Goal: Entertainment & Leisure: Consume media (video, audio)

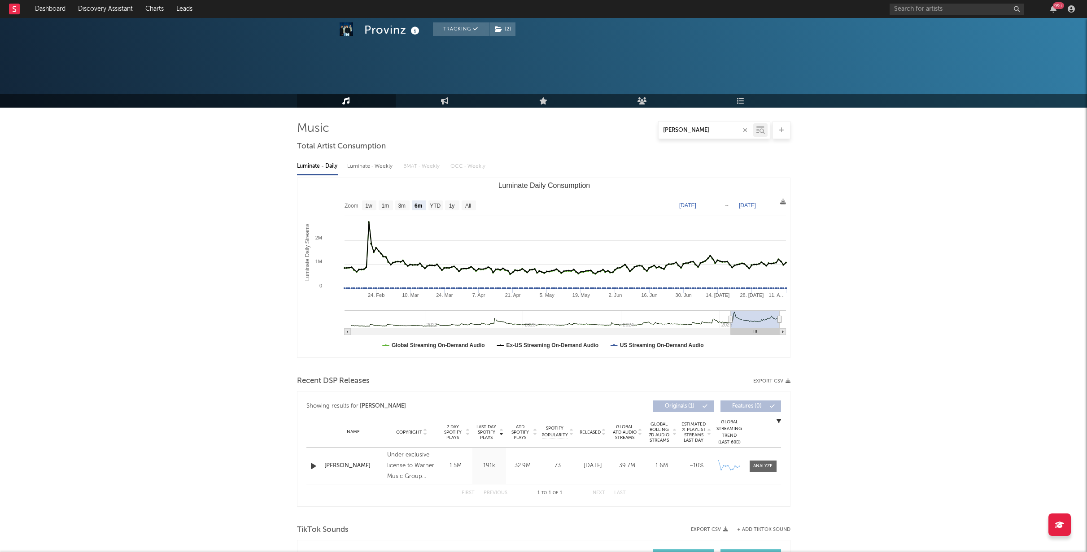
select select "6m"
select select "1w"
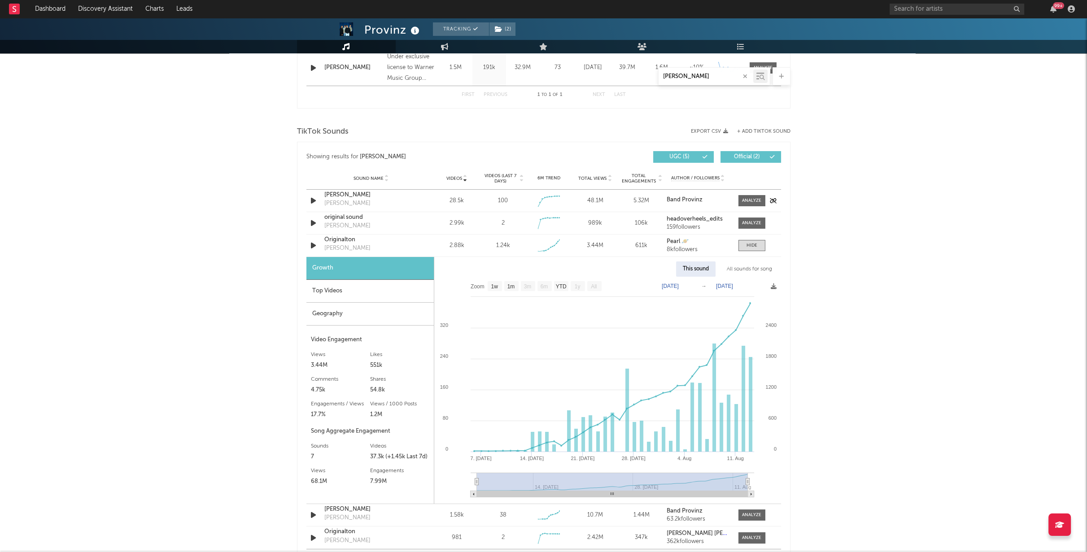
click at [312, 201] on icon "button" at bounding box center [313, 200] width 9 height 11
click at [313, 241] on icon "button" at bounding box center [313, 245] width 9 height 11
click at [314, 245] on icon "button" at bounding box center [313, 245] width 9 height 11
click at [309, 199] on icon "button" at bounding box center [313, 200] width 9 height 11
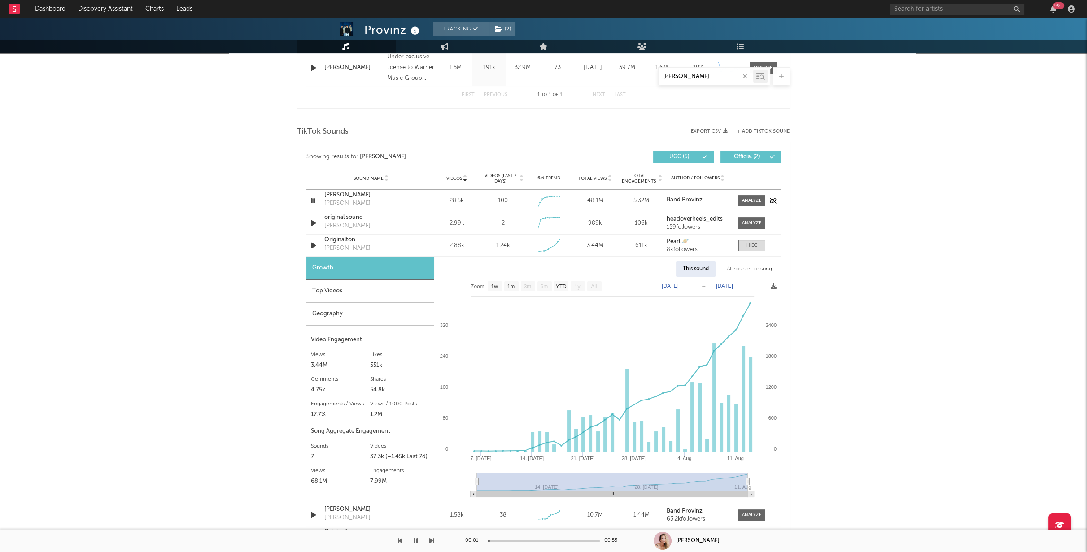
click at [311, 198] on icon "button" at bounding box center [313, 200] width 9 height 11
click at [316, 242] on icon "button" at bounding box center [313, 245] width 9 height 11
click at [314, 240] on icon "button" at bounding box center [313, 245] width 9 height 11
click at [311, 200] on icon "button" at bounding box center [313, 200] width 9 height 11
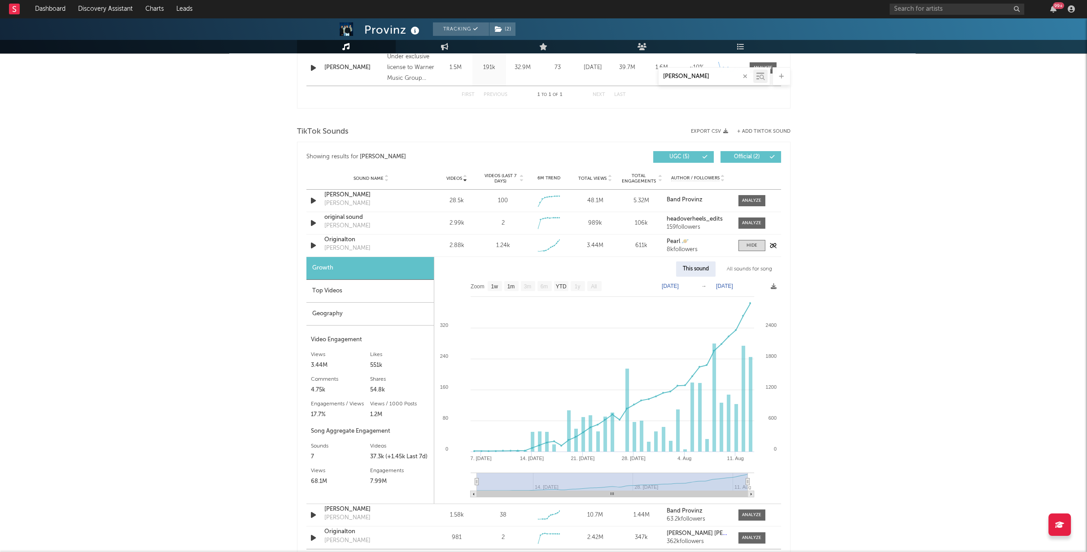
click at [313, 242] on icon "button" at bounding box center [313, 245] width 9 height 11
click at [311, 204] on icon "button" at bounding box center [313, 200] width 9 height 11
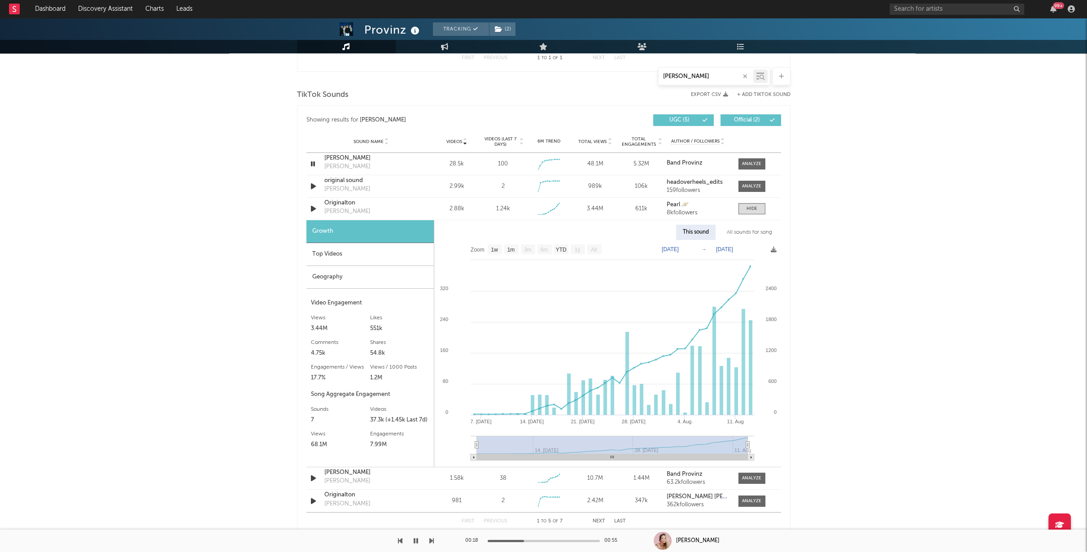
scroll to position [449, 0]
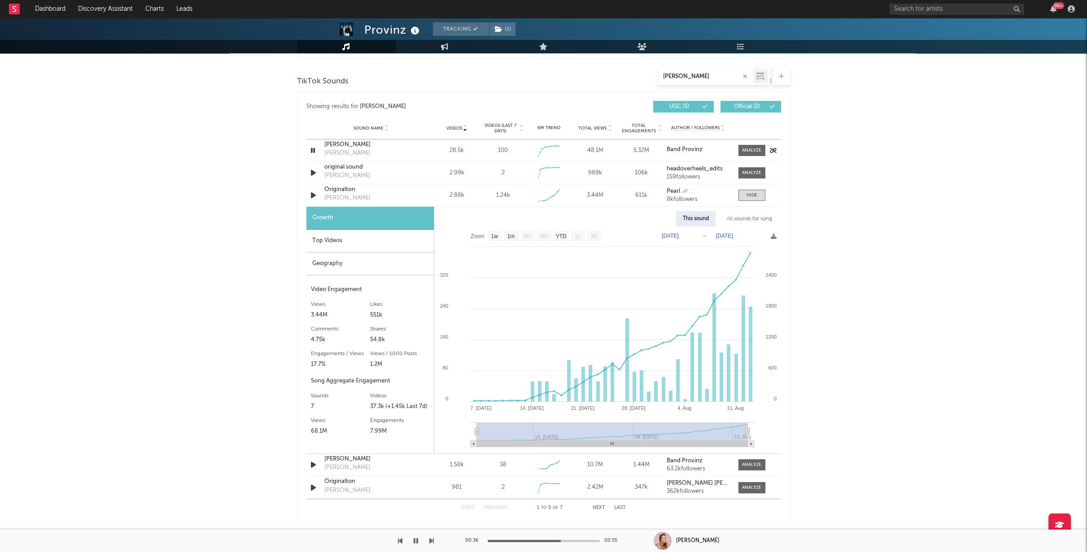
click at [314, 149] on icon "button" at bounding box center [313, 150] width 9 height 11
